Goal: Task Accomplishment & Management: Check status

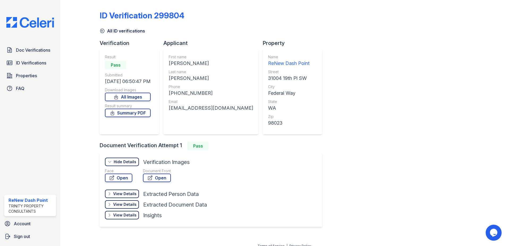
click at [454, 65] on div "ID Verification 299804 All ID verifications Verification Result Pass Submitted …" at bounding box center [284, 118] width 369 height 232
click at [37, 64] on span "ID Verifications" at bounding box center [31, 63] width 30 height 6
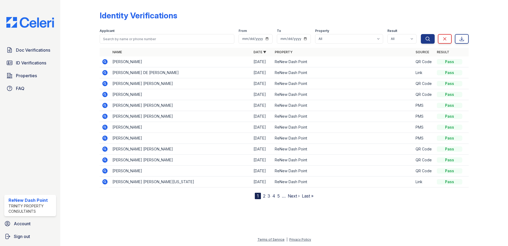
click at [265, 198] on link "2" at bounding box center [264, 195] width 2 height 5
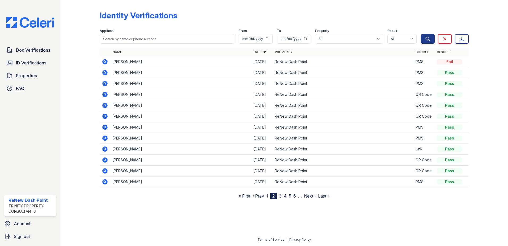
click at [280, 196] on link "3" at bounding box center [280, 195] width 3 height 5
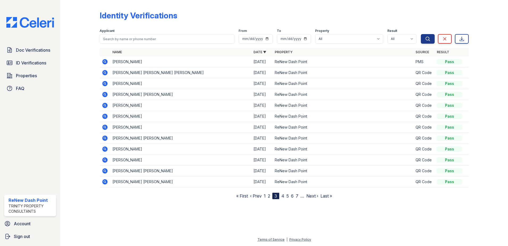
click at [284, 196] on link "4" at bounding box center [283, 195] width 3 height 5
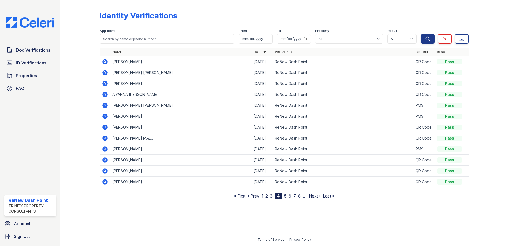
click at [105, 106] on icon at bounding box center [104, 104] width 1 height 1
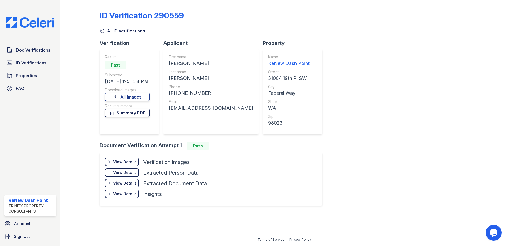
drag, startPoint x: 131, startPoint y: 114, endPoint x: 290, endPoint y: 121, distance: 158.6
click at [132, 114] on link "Summary PDF" at bounding box center [127, 112] width 45 height 9
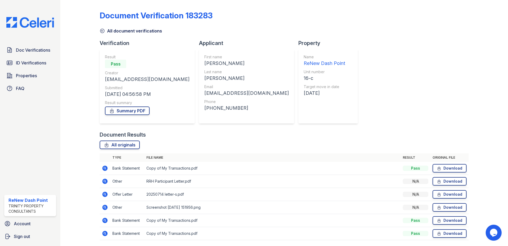
click at [106, 167] on icon at bounding box center [104, 167] width 5 height 5
click at [107, 181] on icon at bounding box center [104, 180] width 5 height 5
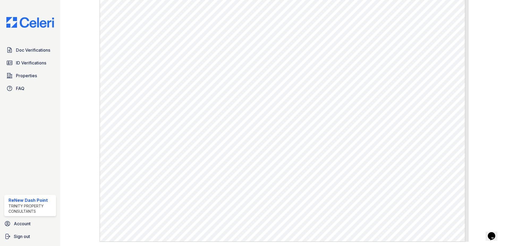
scroll to position [166, 0]
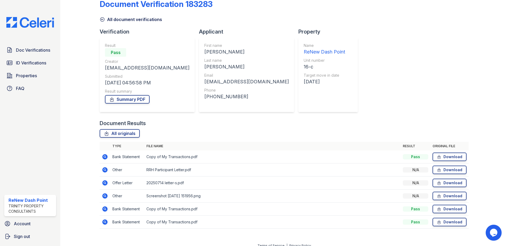
scroll to position [18, 0]
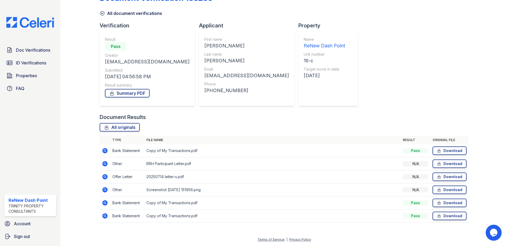
click at [106, 176] on icon at bounding box center [104, 176] width 5 height 5
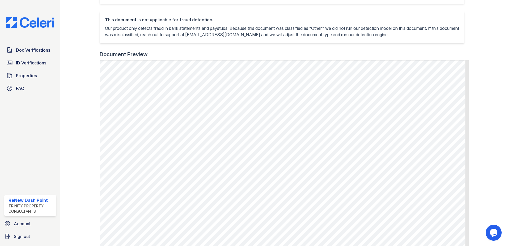
scroll to position [160, 0]
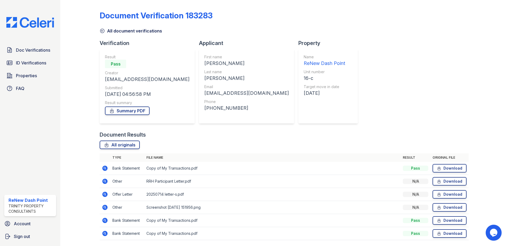
scroll to position [18, 0]
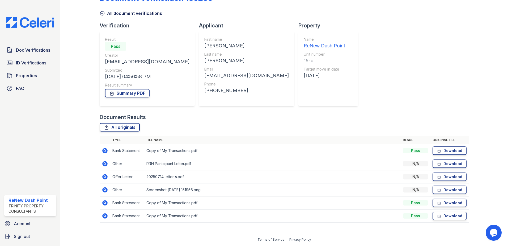
click at [104, 190] on icon at bounding box center [105, 189] width 6 height 6
